Goal: Task Accomplishment & Management: Use online tool/utility

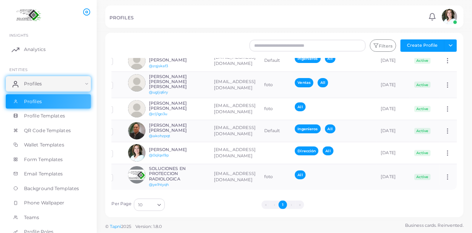
scroll to position [0, 54]
click at [221, 21] on div "PROFILES" at bounding box center [268, 19] width 317 height 8
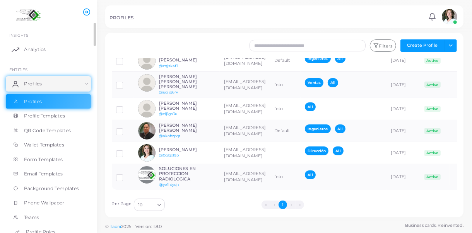
scroll to position [77, 0]
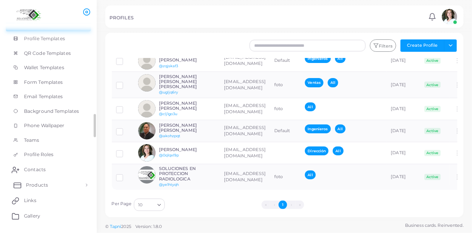
click at [72, 185] on link "Products" at bounding box center [48, 185] width 85 height 15
click at [291, 204] on li "›" at bounding box center [291, 205] width 9 height 9
click at [300, 204] on li "»" at bounding box center [300, 205] width 9 height 9
click at [46, 203] on span "Products" at bounding box center [37, 203] width 22 height 7
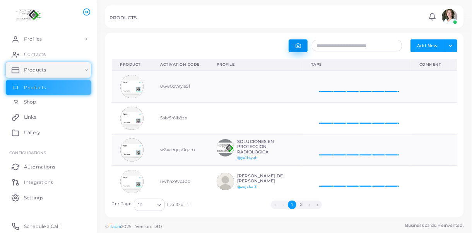
click at [297, 45] on icon "button" at bounding box center [298, 45] width 5 height 5
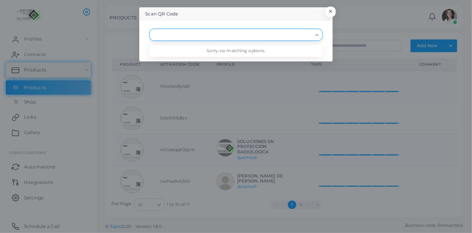
click at [317, 35] on icon "Search for option" at bounding box center [317, 35] width 6 height 6
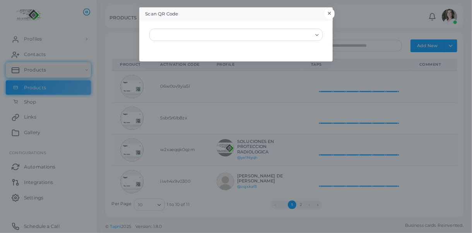
click at [332, 12] on button "×" at bounding box center [329, 14] width 10 height 10
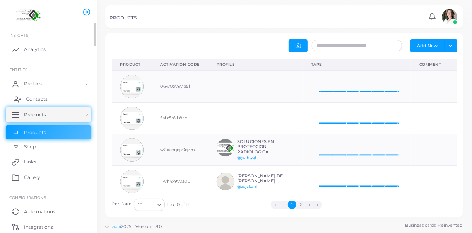
click at [40, 97] on span "Contacts" at bounding box center [37, 99] width 22 height 7
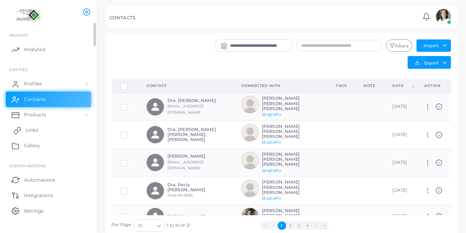
click at [29, 129] on span "Links" at bounding box center [32, 130] width 12 height 7
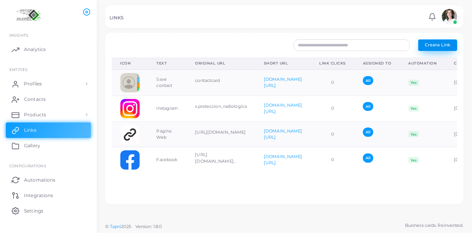
click at [451, 45] on button "Create Link" at bounding box center [437, 45] width 39 height 12
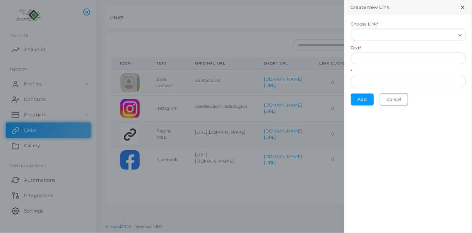
click at [418, 34] on input "Choose Link *" at bounding box center [404, 35] width 101 height 9
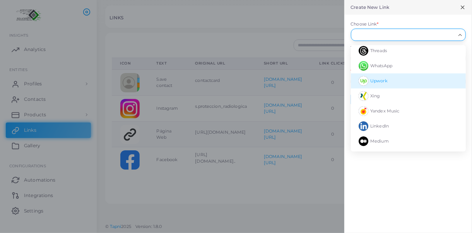
scroll to position [116, 0]
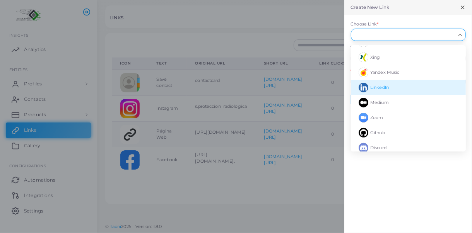
click at [394, 87] on li "LinkedIn" at bounding box center [408, 87] width 115 height 15
type input "********"
